Goal: Task Accomplishment & Management: Use online tool/utility

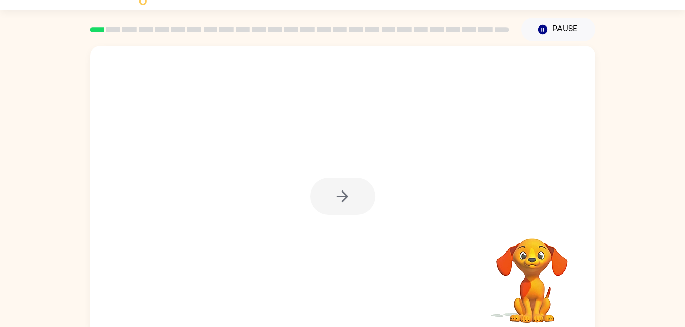
scroll to position [31, 0]
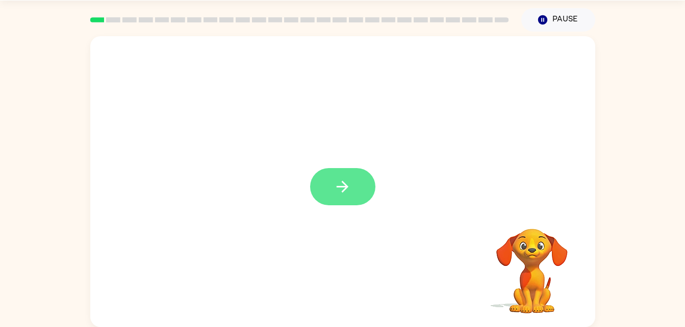
drag, startPoint x: 353, startPoint y: 186, endPoint x: 348, endPoint y: 194, distance: 10.1
click at [348, 194] on icon "button" at bounding box center [343, 187] width 18 height 18
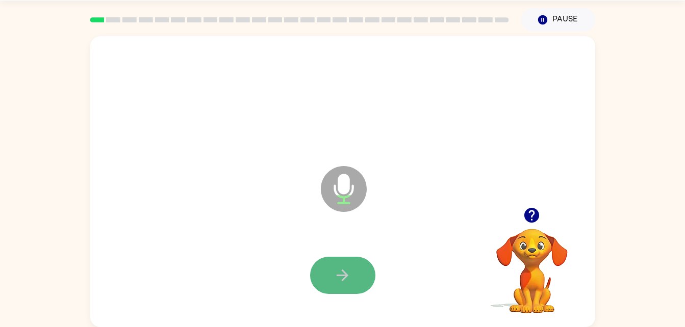
click at [351, 283] on icon "button" at bounding box center [343, 276] width 18 height 18
click at [338, 280] on icon "button" at bounding box center [343, 276] width 18 height 18
click at [348, 277] on icon "button" at bounding box center [343, 276] width 18 height 18
click at [353, 278] on button "button" at bounding box center [342, 275] width 65 height 37
click at [346, 276] on icon "button" at bounding box center [343, 276] width 12 height 12
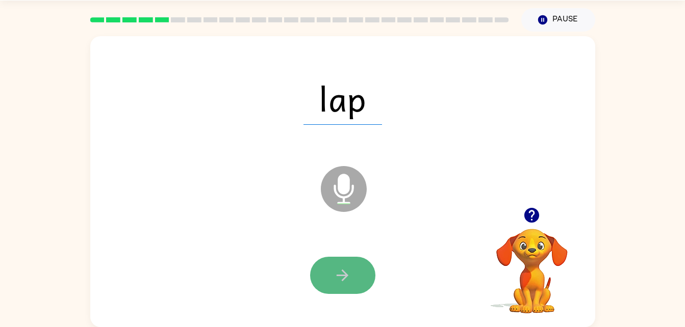
click at [356, 271] on button "button" at bounding box center [342, 275] width 65 height 37
click at [339, 269] on icon "button" at bounding box center [343, 276] width 18 height 18
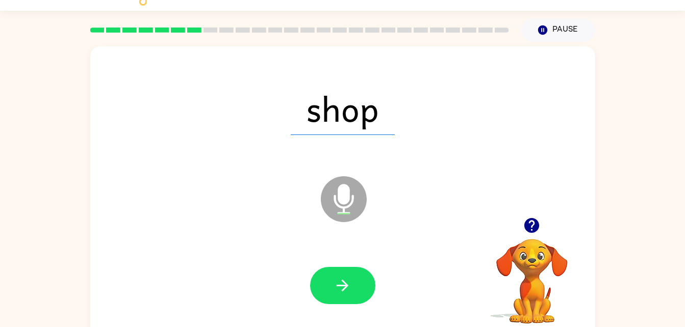
scroll to position [21, 0]
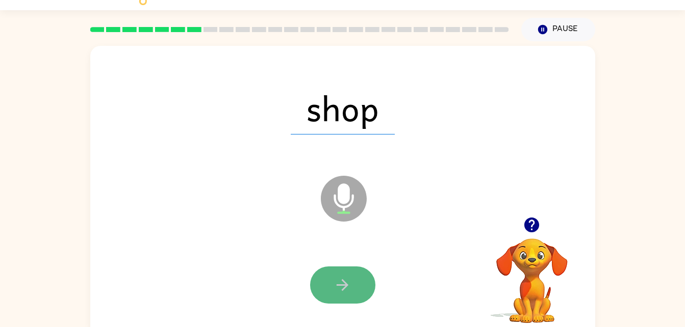
click at [348, 274] on button "button" at bounding box center [342, 285] width 65 height 37
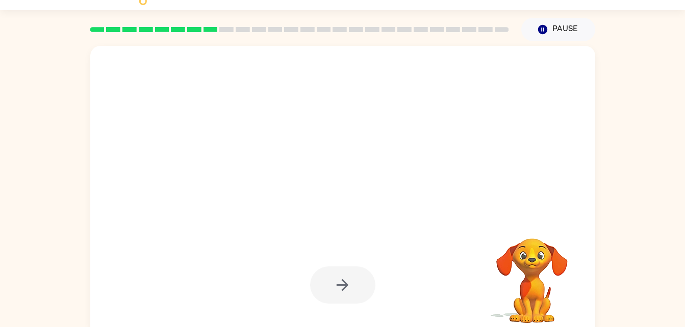
scroll to position [31, 0]
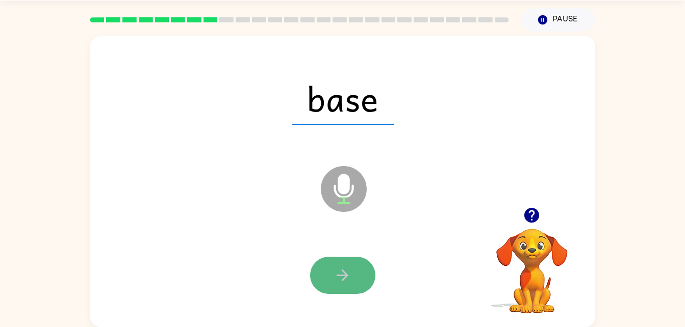
click at [322, 281] on button "button" at bounding box center [342, 275] width 65 height 37
click at [337, 275] on icon "button" at bounding box center [343, 276] width 12 height 12
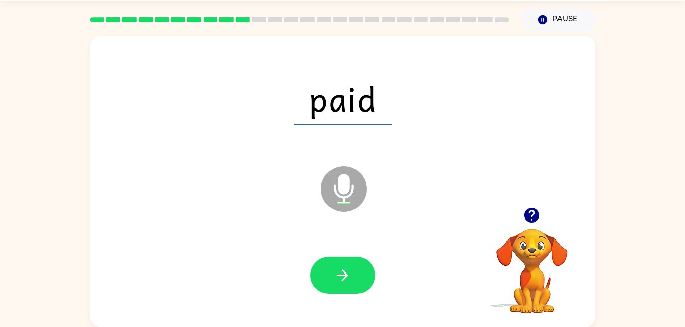
click at [343, 275] on icon "button" at bounding box center [343, 276] width 12 height 12
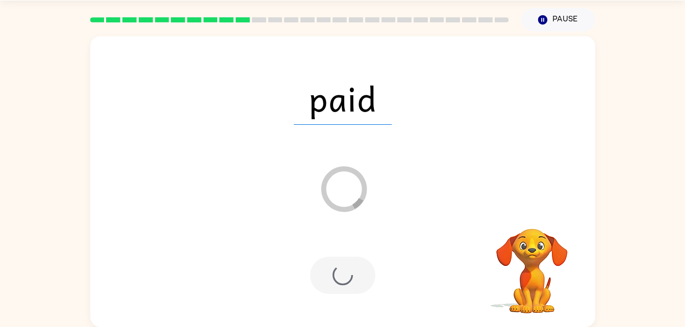
click at [360, 266] on div at bounding box center [342, 275] width 65 height 37
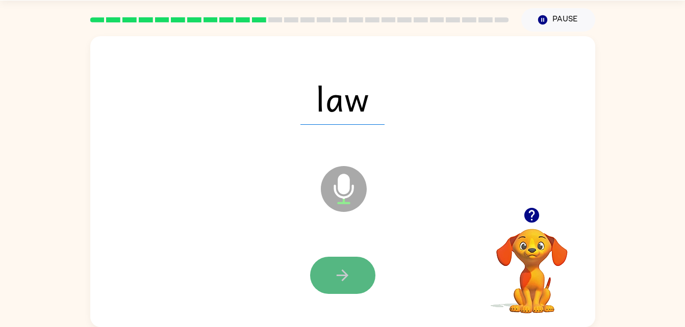
click at [359, 267] on button "button" at bounding box center [342, 275] width 65 height 37
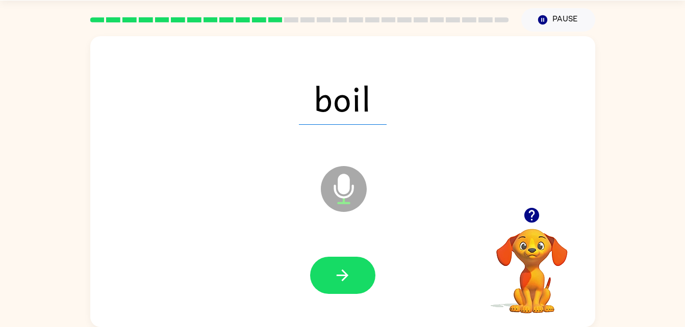
drag, startPoint x: 360, startPoint y: 263, endPoint x: 441, endPoint y: 277, distance: 82.8
click at [441, 277] on div at bounding box center [342, 276] width 485 height 84
click at [324, 286] on button "button" at bounding box center [342, 275] width 65 height 37
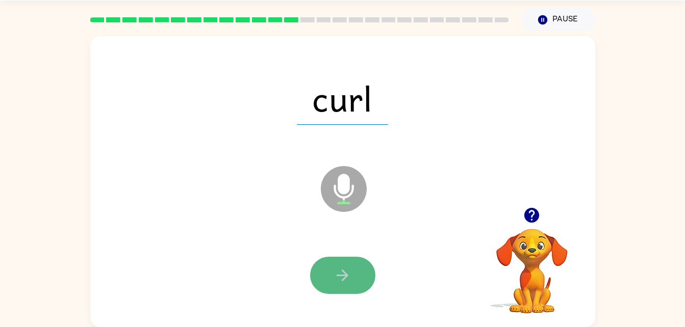
click at [352, 267] on button "button" at bounding box center [342, 275] width 65 height 37
click at [358, 267] on button "button" at bounding box center [342, 275] width 65 height 37
click at [333, 278] on button "button" at bounding box center [342, 275] width 65 height 37
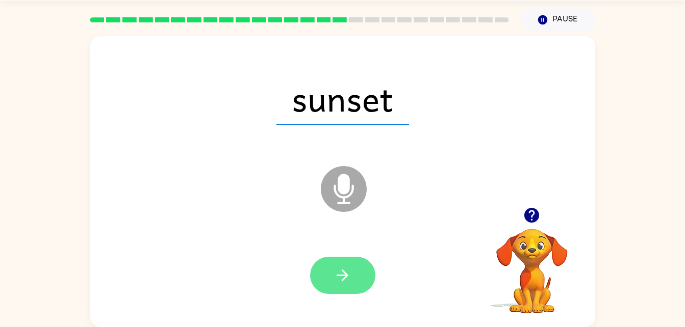
click at [351, 267] on icon "button" at bounding box center [343, 276] width 18 height 18
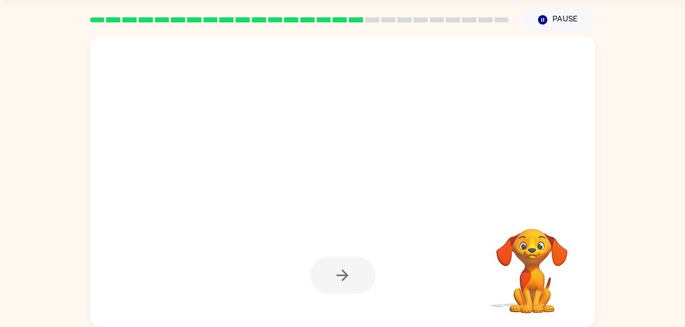
drag, startPoint x: 416, startPoint y: 269, endPoint x: 529, endPoint y: 190, distance: 137.7
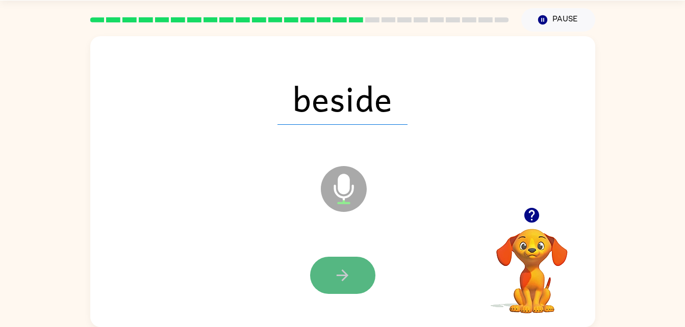
click at [354, 277] on button "button" at bounding box center [342, 275] width 65 height 37
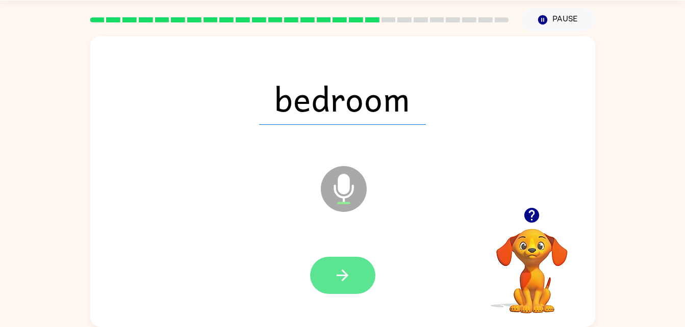
click at [343, 276] on icon "button" at bounding box center [343, 276] width 12 height 12
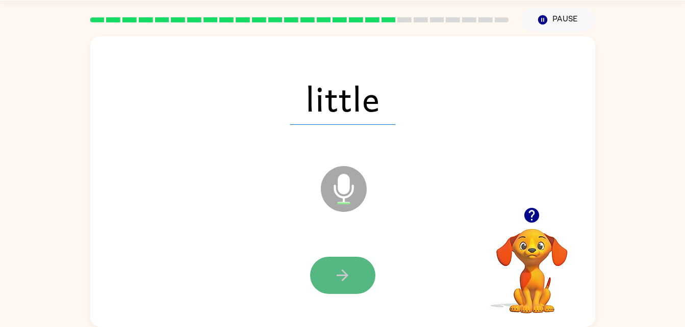
click at [351, 275] on icon "button" at bounding box center [343, 276] width 18 height 18
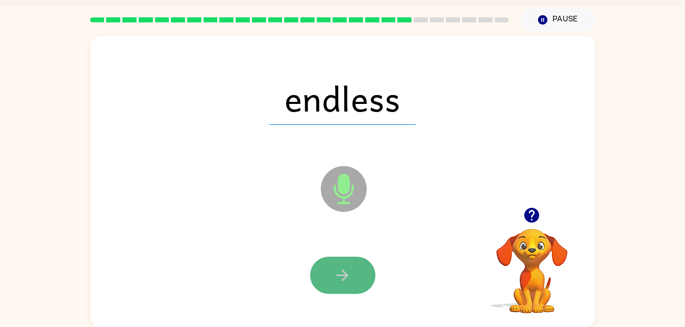
click at [353, 274] on button "button" at bounding box center [342, 275] width 65 height 37
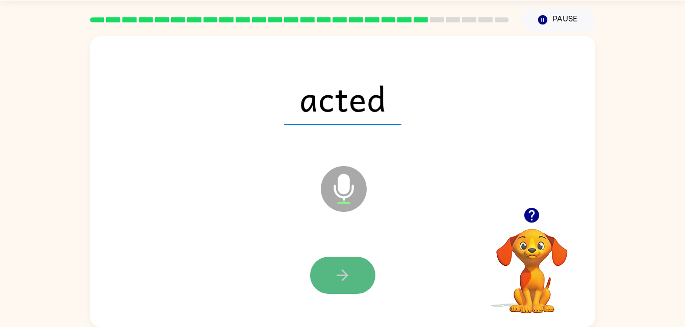
click at [350, 264] on button "button" at bounding box center [342, 275] width 65 height 37
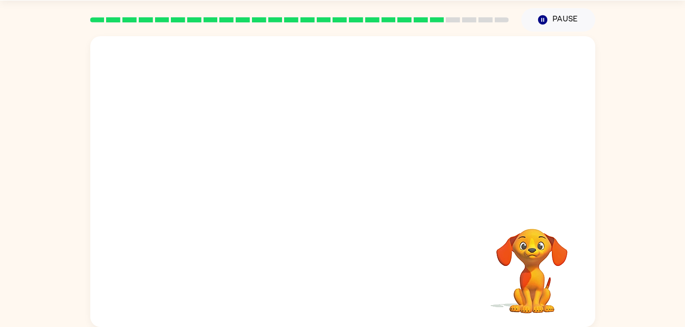
click at [428, 164] on div at bounding box center [342, 121] width 505 height 171
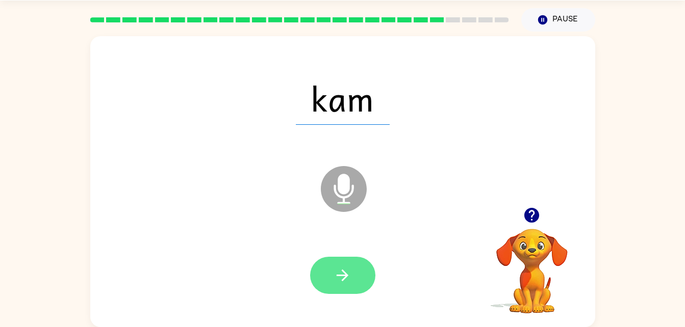
click at [353, 275] on button "button" at bounding box center [342, 275] width 65 height 37
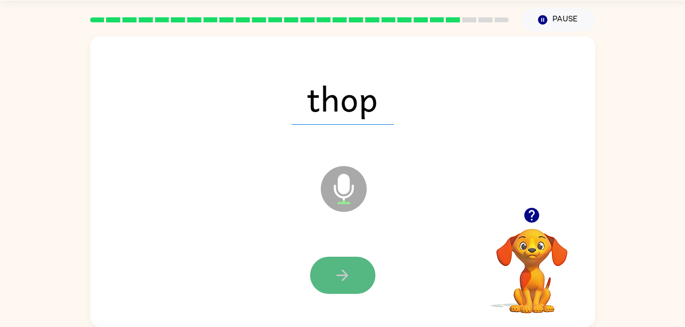
click at [349, 269] on icon "button" at bounding box center [343, 276] width 18 height 18
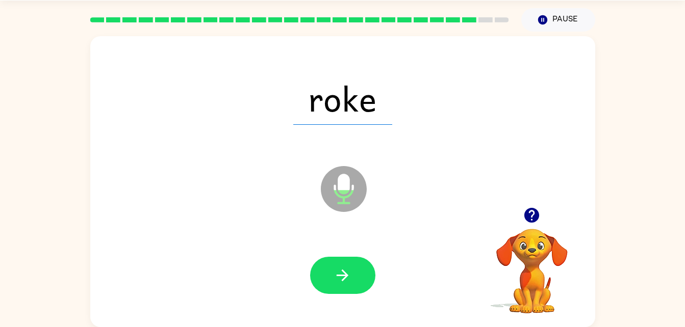
click at [454, 243] on div at bounding box center [342, 276] width 485 height 84
click at [460, 249] on div at bounding box center [342, 276] width 485 height 84
click at [347, 278] on icon "button" at bounding box center [343, 276] width 18 height 18
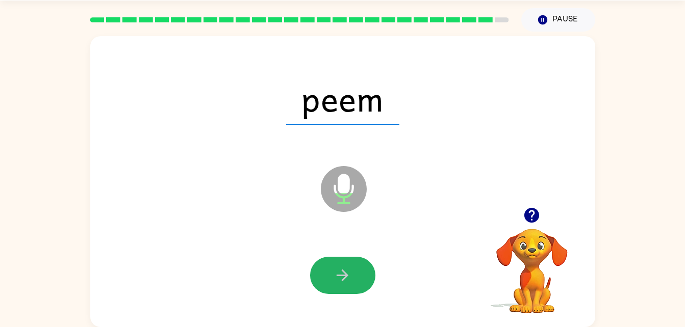
click at [346, 278] on icon "button" at bounding box center [343, 276] width 18 height 18
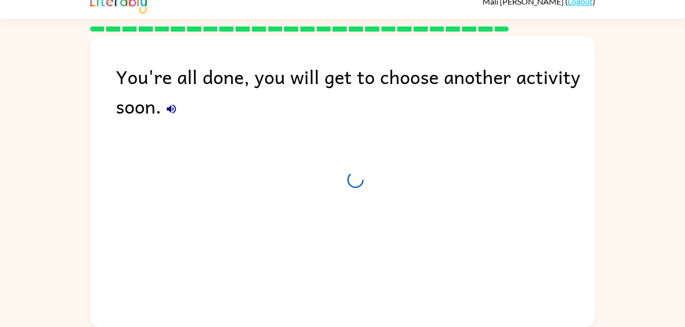
scroll to position [13, 0]
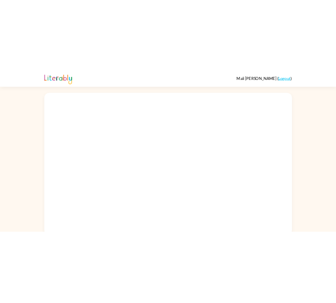
scroll to position [8, 0]
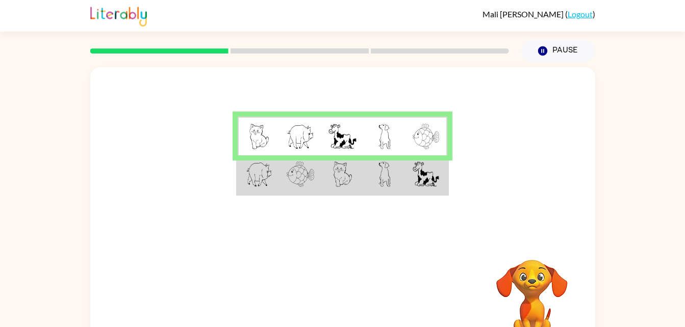
click at [345, 184] on img at bounding box center [342, 175] width 19 height 26
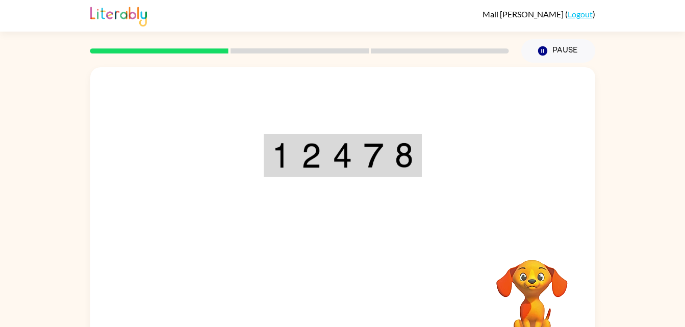
click at [330, 309] on div "Your browser must support playing .mp4 files to use Literably. Please try using…" at bounding box center [342, 212] width 505 height 291
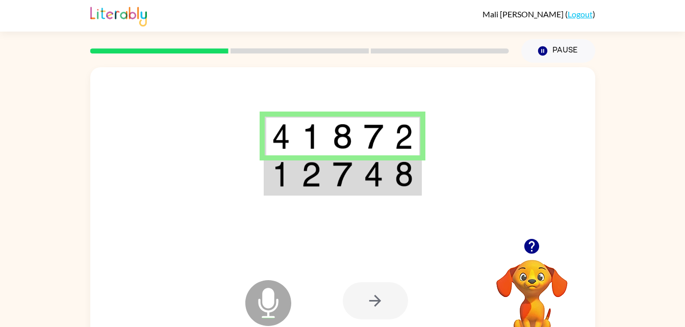
click at [377, 308] on div at bounding box center [375, 301] width 65 height 37
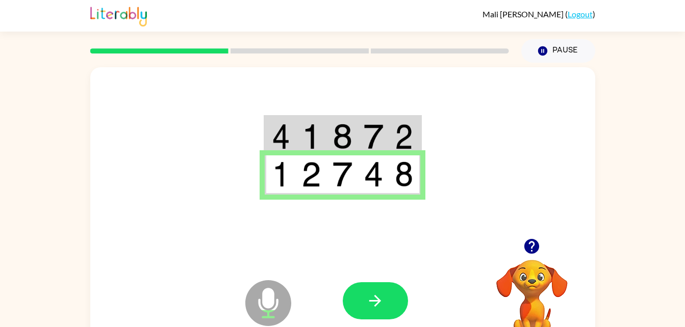
click at [344, 179] on img at bounding box center [342, 175] width 19 height 26
click at [376, 307] on icon "button" at bounding box center [375, 301] width 18 height 18
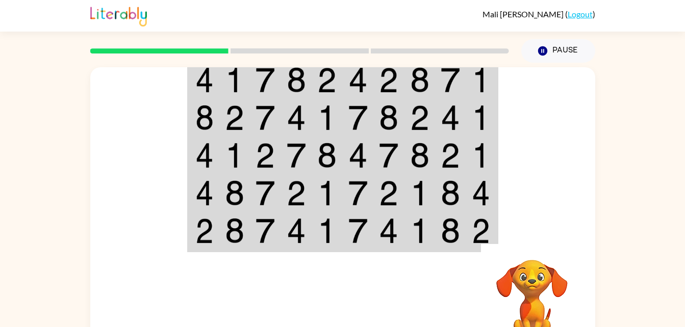
click at [445, 284] on div at bounding box center [418, 301] width 150 height 115
click at [351, 95] on td at bounding box center [358, 79] width 31 height 39
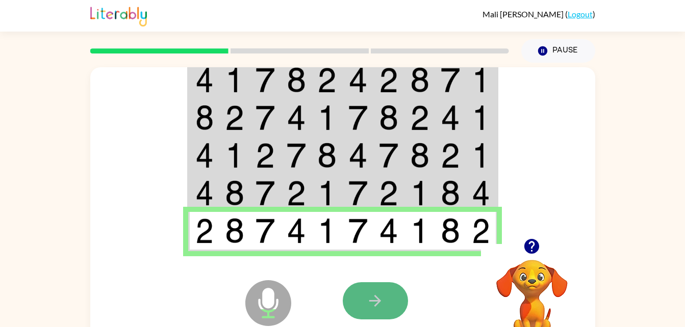
click at [383, 311] on button "button" at bounding box center [375, 301] width 65 height 37
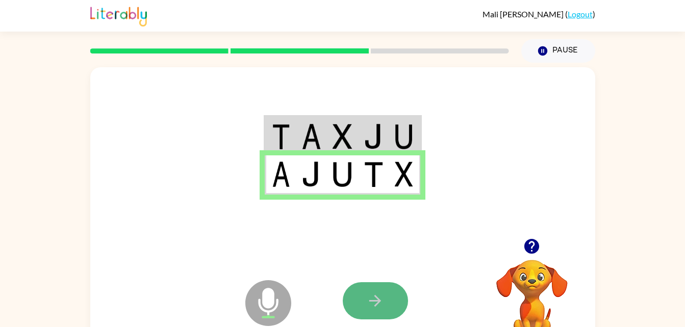
click at [371, 311] on button "button" at bounding box center [375, 301] width 65 height 37
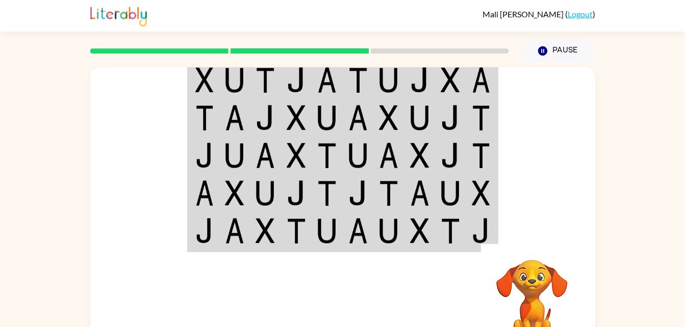
drag, startPoint x: 537, startPoint y: 170, endPoint x: 538, endPoint y: 182, distance: 11.8
click at [538, 182] on div at bounding box center [342, 152] width 505 height 171
drag, startPoint x: 683, startPoint y: 100, endPoint x: 681, endPoint y: 144, distance: 43.9
click at [681, 144] on div "Your browser must support playing .mp4 files to use Literably. Please try using…" at bounding box center [342, 211] width 685 height 296
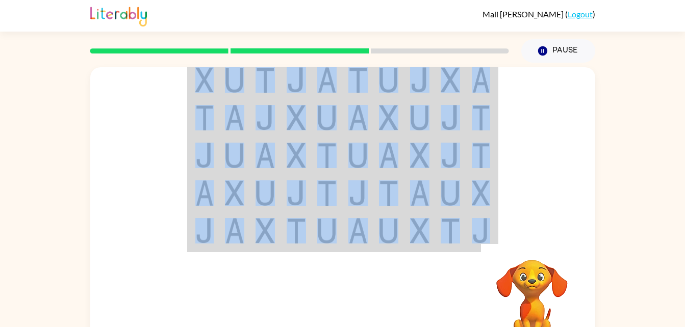
drag, startPoint x: 563, startPoint y: 133, endPoint x: 577, endPoint y: 244, distance: 112.2
click at [577, 244] on div "Your browser must support playing .mp4 files to use Literably. Please try using…" at bounding box center [342, 212] width 505 height 291
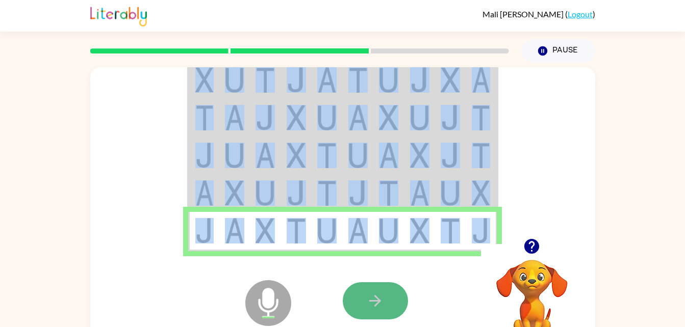
click at [371, 303] on icon "button" at bounding box center [375, 301] width 18 height 18
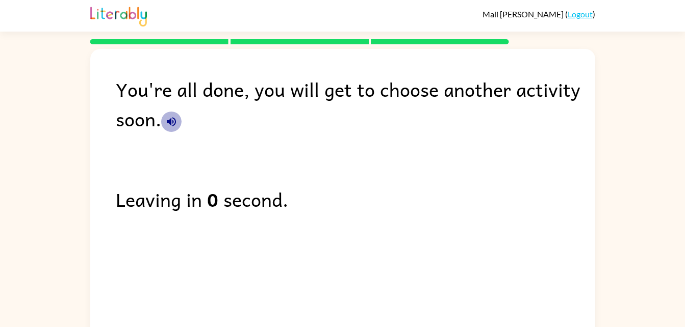
click at [165, 125] on icon "button" at bounding box center [171, 122] width 12 height 12
